Goal: Find specific page/section: Find specific page/section

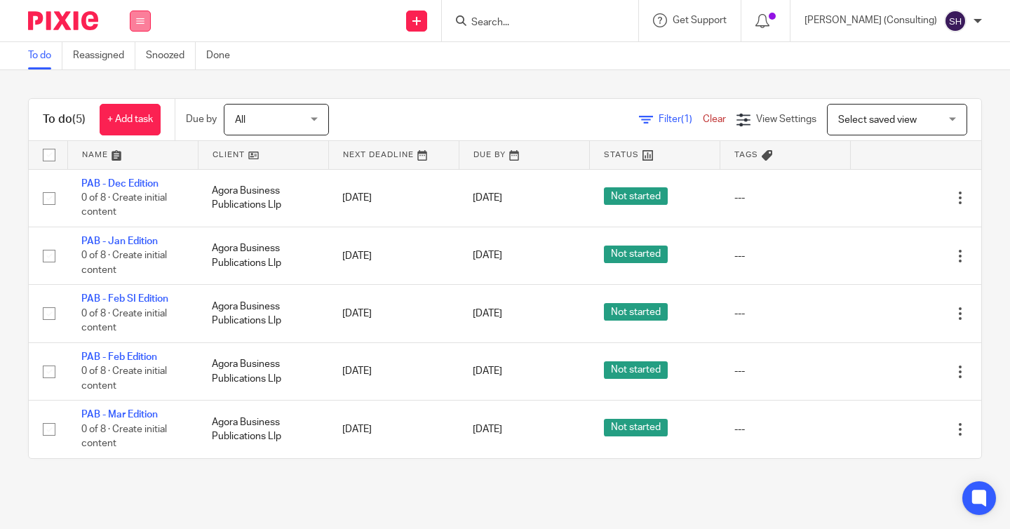
click at [147, 18] on button at bounding box center [140, 21] width 21 height 21
click at [133, 104] on link "Clients" at bounding box center [136, 107] width 31 height 10
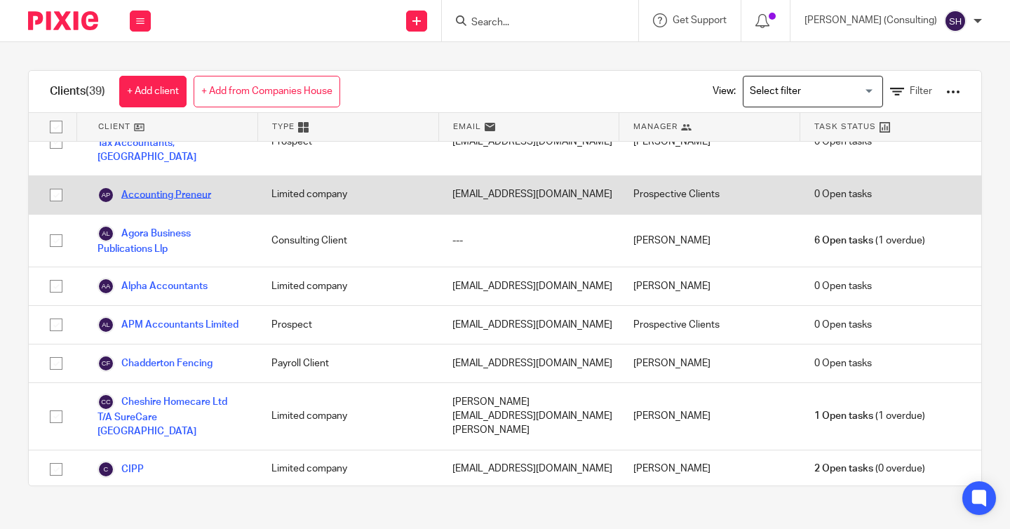
scroll to position [88, 0]
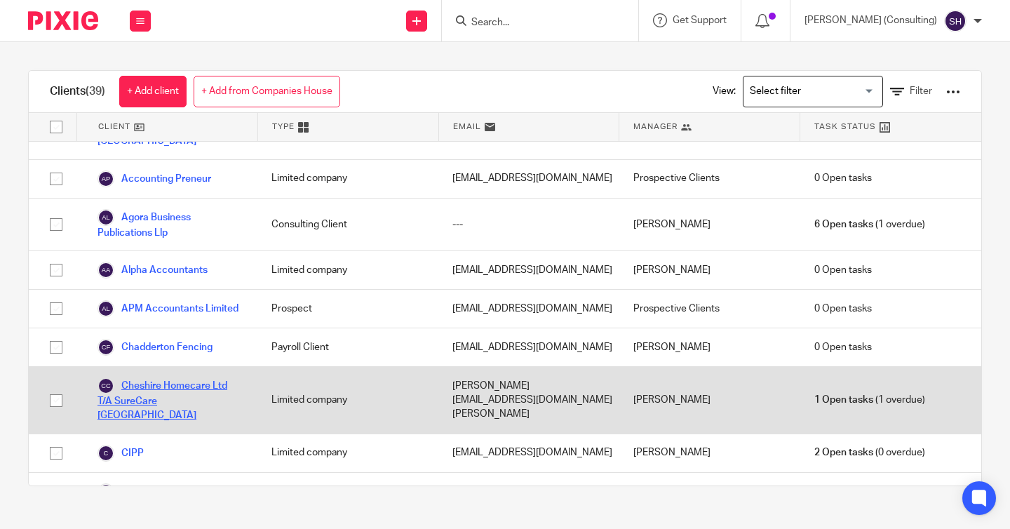
click at [166, 377] on link "Cheshire Homecare Ltd T/A SureCare [GEOGRAPHIC_DATA]" at bounding box center [170, 400] width 146 height 46
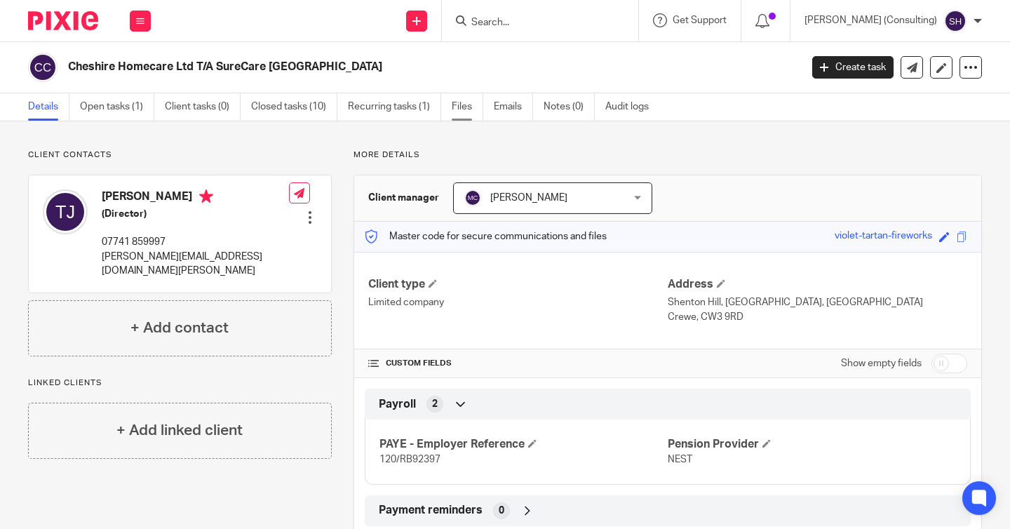
click at [464, 103] on link "Files" at bounding box center [468, 106] width 32 height 27
